Goal: Task Accomplishment & Management: Manage account settings

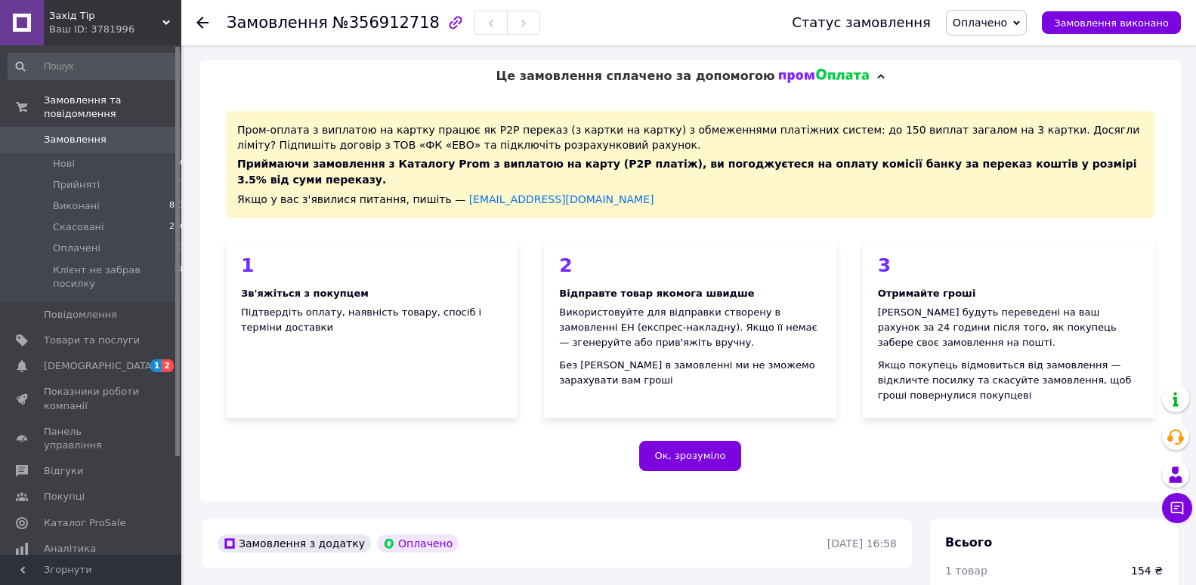
scroll to position [469, 0]
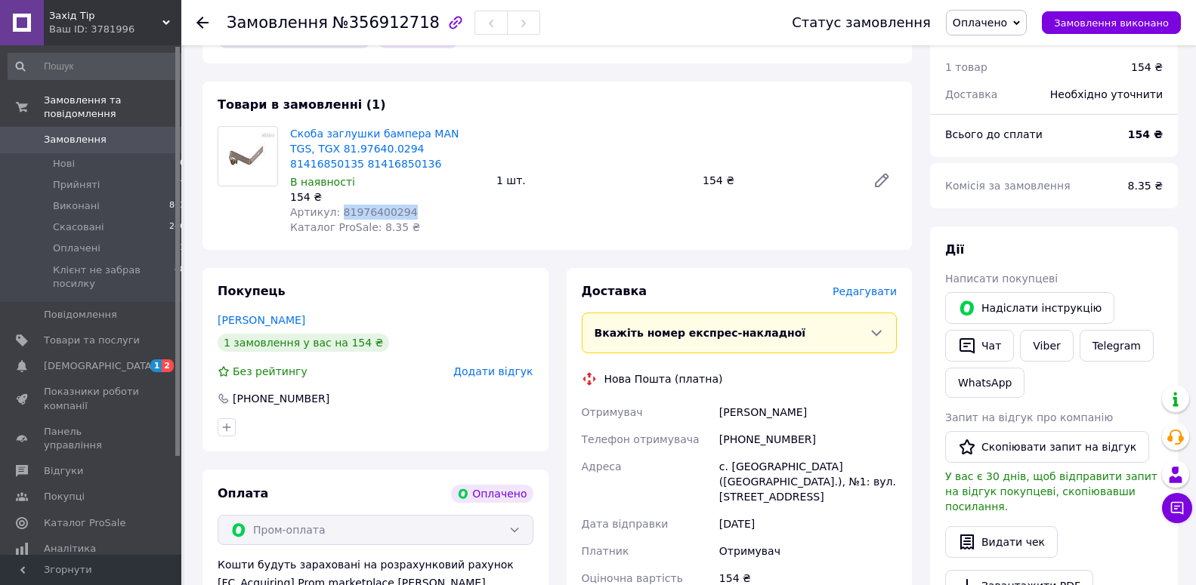
drag, startPoint x: 409, startPoint y: 197, endPoint x: 334, endPoint y: 194, distance: 74.8
click at [334, 205] on div "Артикул: 81976400294" at bounding box center [387, 212] width 194 height 15
copy span "81976400294"
click at [82, 360] on span "[DEMOGRAPHIC_DATA]" at bounding box center [100, 367] width 112 height 14
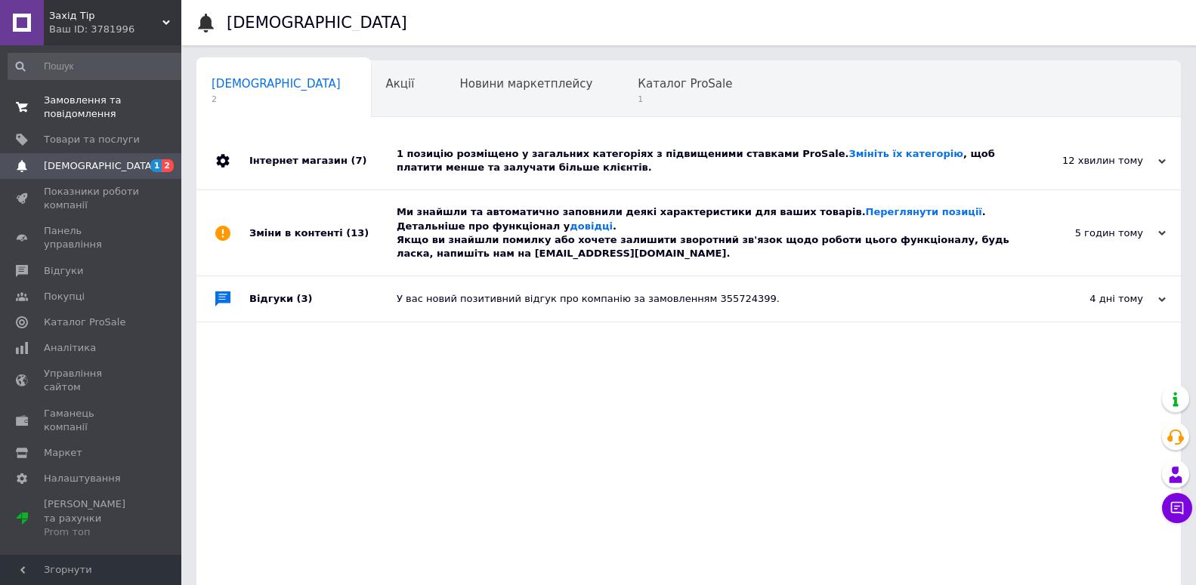
click at [86, 112] on span "Замовлення та повідомлення" at bounding box center [92, 107] width 96 height 27
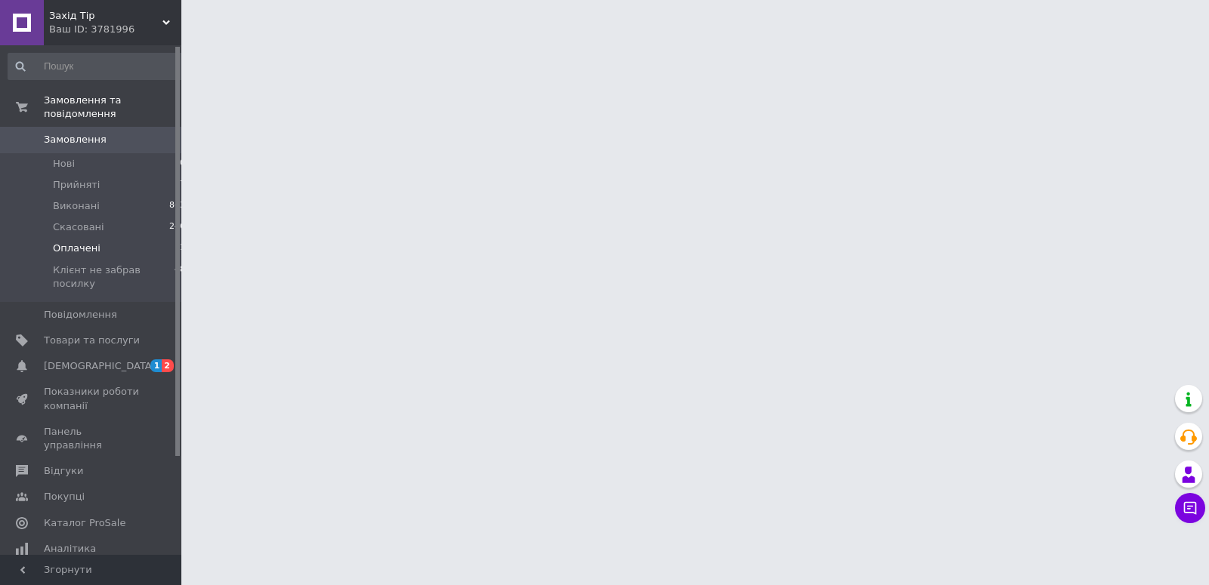
click at [75, 242] on span "Оплачені" at bounding box center [77, 249] width 48 height 14
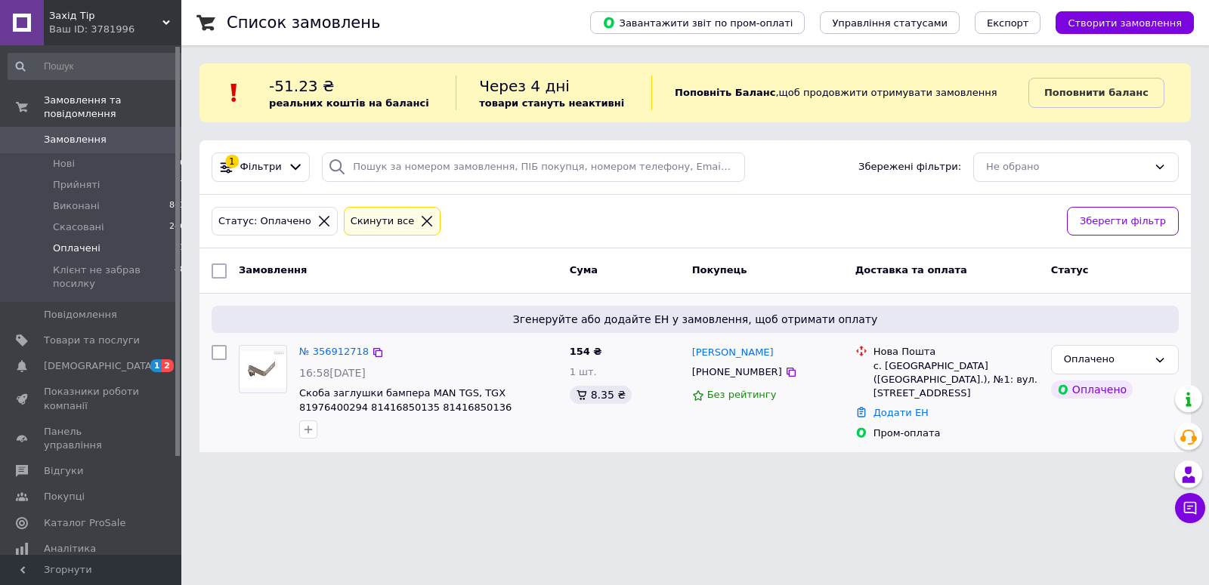
drag, startPoint x: 689, startPoint y: 354, endPoint x: 794, endPoint y: 349, distance: 105.1
click at [794, 349] on div "[PERSON_NAME] [PHONE_NUMBER] Без рейтингу" at bounding box center [767, 392] width 163 height 107
copy link "[PERSON_NAME]"
